Goal: Transaction & Acquisition: Purchase product/service

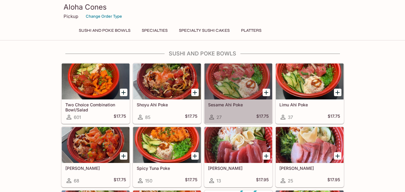
click at [237, 102] on h5 "Sesame Ahi Poke" at bounding box center [238, 104] width 60 height 5
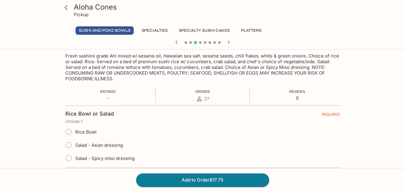
scroll to position [99, 0]
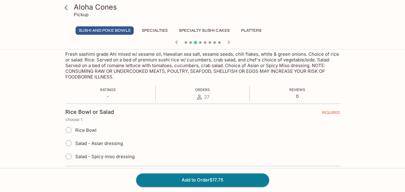
click at [66, 128] on input "Rice Bowl" at bounding box center [68, 130] width 13 height 13
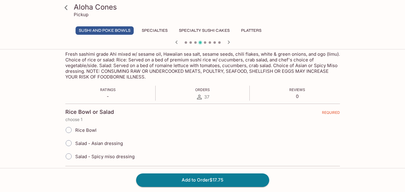
click at [69, 132] on input "Rice Bowl" at bounding box center [68, 130] width 13 height 13
radio input "true"
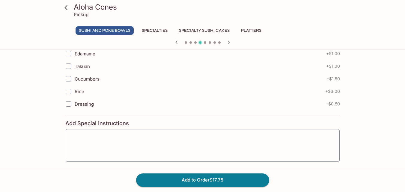
scroll to position [330, 0]
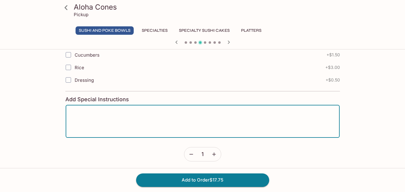
click at [135, 122] on textarea at bounding box center [202, 121] width 265 height 23
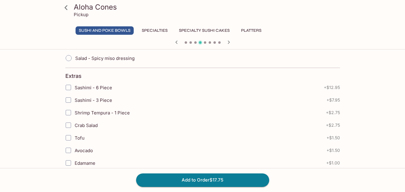
scroll to position [190, 0]
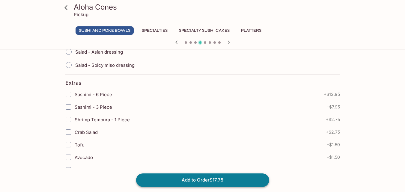
type textarea "no cucumbers, no tomatoes,"
click at [221, 177] on button "Add to Order $17.75" at bounding box center [202, 179] width 133 height 13
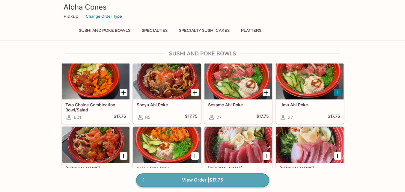
click at [189, 182] on link "1 View Order | $17.75" at bounding box center [202, 179] width 133 height 13
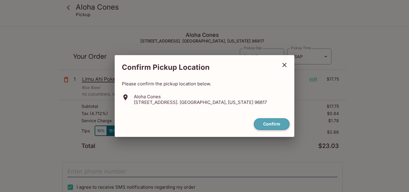
click at [281, 126] on button "Confirm" at bounding box center [272, 124] width 36 height 12
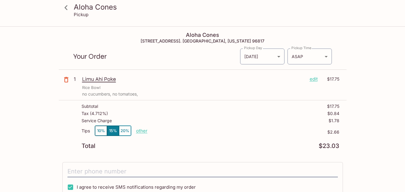
click at [143, 130] on p "other" at bounding box center [141, 131] width 11 height 6
type input "1.00"
click at [268, 152] on div "Subtotal $17.75 Tax ( 4.712% ) $0.84 Service Charge $1.78 Tips 10% 15% 20% Done…" at bounding box center [202, 126] width 287 height 52
click at [63, 78] on icon "button" at bounding box center [66, 79] width 7 height 7
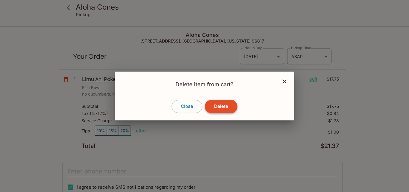
click at [223, 106] on button "Delete" at bounding box center [221, 106] width 33 height 13
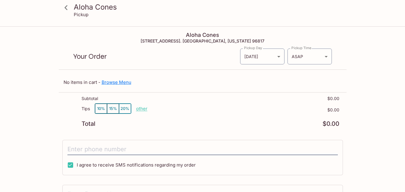
click at [118, 83] on link "Browse Menu" at bounding box center [117, 82] width 30 height 6
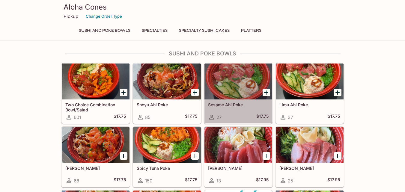
click at [240, 108] on div "Sesame Ahi Poke 27 $17.75" at bounding box center [238, 111] width 68 height 24
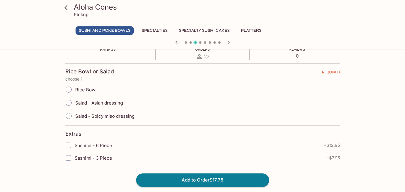
scroll to position [146, 0]
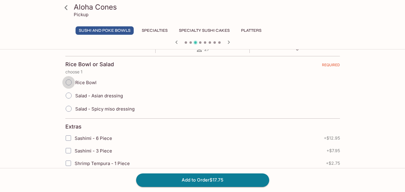
click at [69, 80] on input "Rice Bowl" at bounding box center [68, 82] width 13 height 13
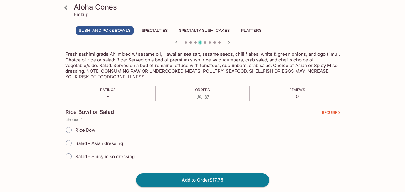
scroll to position [106, 0]
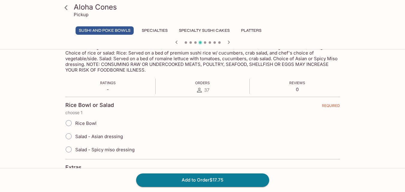
click at [178, 43] on icon "button" at bounding box center [176, 42] width 7 height 7
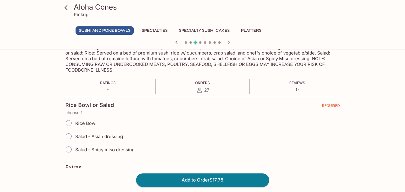
click at [71, 123] on input "Rice Bowl" at bounding box center [68, 123] width 13 height 13
radio input "true"
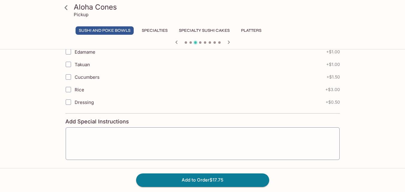
scroll to position [313, 0]
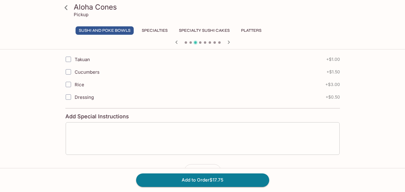
click at [96, 132] on textarea at bounding box center [202, 138] width 265 height 23
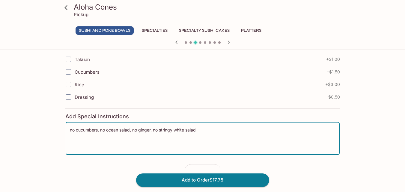
scroll to position [332, 0]
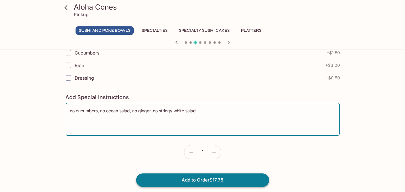
type textarea "no cucumbers, no ocean salad, no ginger, no stringy white salad"
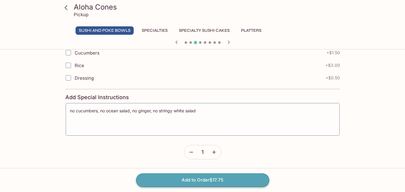
click at [215, 179] on button "Add to Order $17.75" at bounding box center [202, 179] width 133 height 13
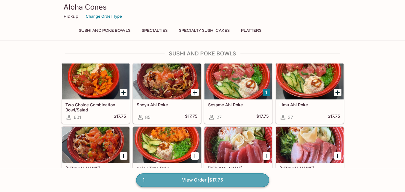
click at [211, 180] on link "1 View Order | $17.75" at bounding box center [202, 179] width 133 height 13
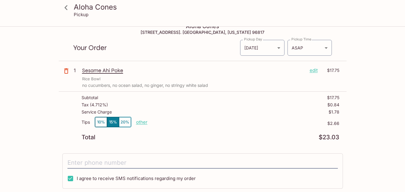
scroll to position [4, 0]
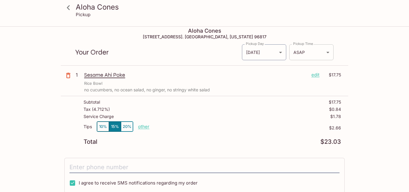
click at [327, 50] on body "Aloha Cones Pickup Aloha Cones [STREET_ADDRESS]. [GEOGRAPHIC_DATA], [US_STATE] …" at bounding box center [204, 119] width 409 height 192
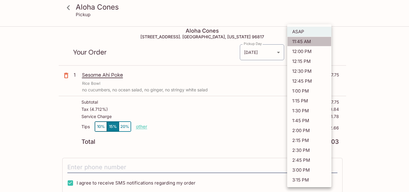
click at [317, 42] on li "11:45 AM" at bounding box center [309, 42] width 44 height 10
type input "[DATE]T21:45:10.000000Z"
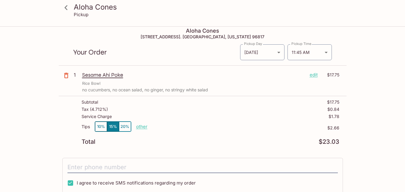
click at [142, 128] on p "other" at bounding box center [141, 127] width 11 height 6
type input "1.00"
click at [393, 128] on div "Aloha Cones Pickup Aloha Cones [STREET_ADDRESS]. [GEOGRAPHIC_DATA], [US_STATE] …" at bounding box center [202, 155] width 383 height 264
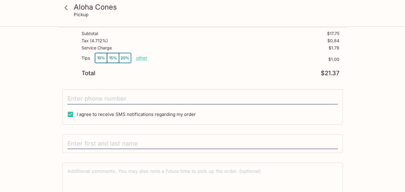
scroll to position [76, 0]
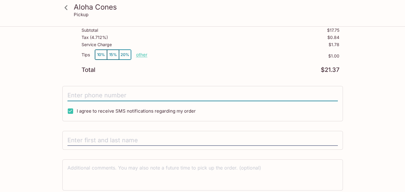
click at [132, 95] on input "tel" at bounding box center [202, 95] width 270 height 11
type input "[PHONE_NUMBER]"
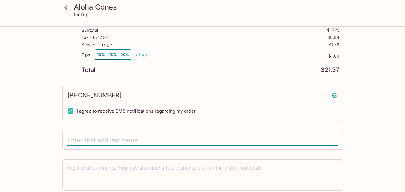
click at [114, 138] on input "text" at bounding box center [202, 140] width 270 height 11
type input "[PERSON_NAME]"
click at [314, 169] on textarea at bounding box center [202, 174] width 270 height 21
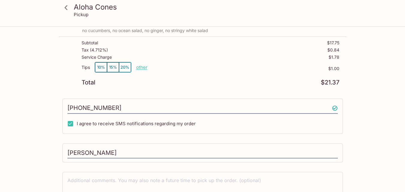
scroll to position [99, 0]
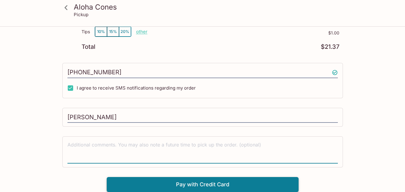
click at [221, 184] on button "Pay with Credit Card" at bounding box center [203, 184] width 192 height 15
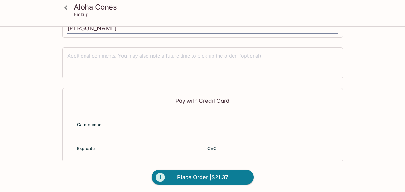
scroll to position [189, 0]
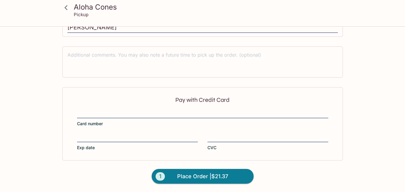
click at [135, 109] on div "Pay with Credit Card Card number Exp date CVC" at bounding box center [202, 123] width 280 height 73
click at [210, 181] on span "Place Order | $21.37" at bounding box center [202, 177] width 51 height 10
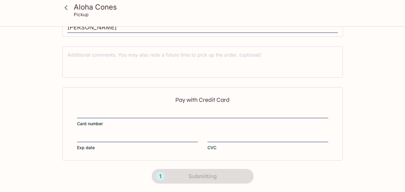
scroll to position [0, 0]
